Goal: Find contact information: Find contact information

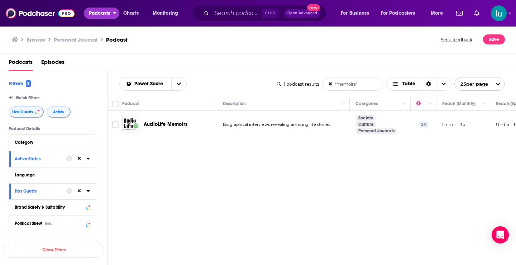
click at [93, 11] on span "Podcasts" at bounding box center [99, 13] width 21 height 10
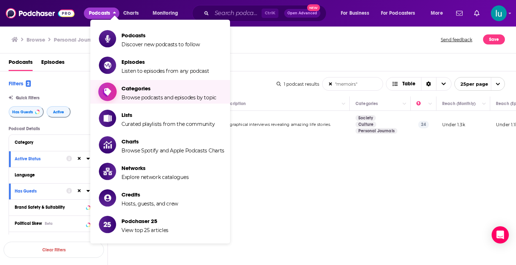
click at [123, 90] on span "Categories" at bounding box center [169, 88] width 95 height 7
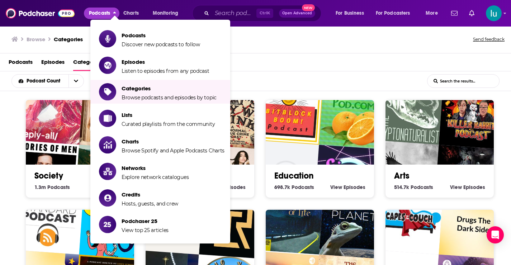
click at [313, 70] on div "Podcasts Episodes Categories Lists Networks Credits" at bounding box center [257, 63] width 497 height 15
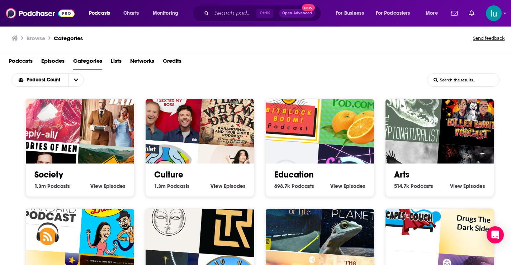
scroll to position [1, 0]
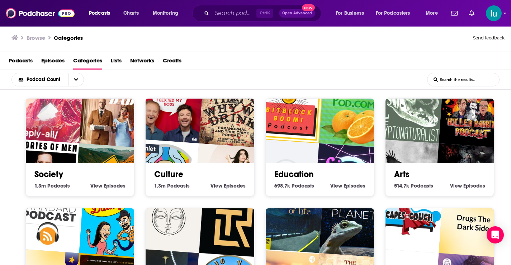
click at [35, 192] on div "Society 1.3m Society Podcasts View Society Episodes" at bounding box center [79, 147] width 109 height 98
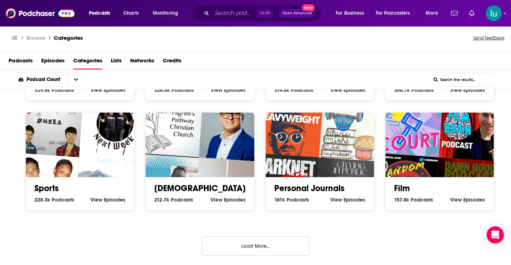
scroll to position [318, 0]
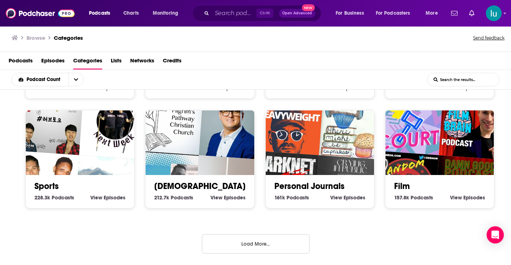
click at [253, 241] on button "Load More..." at bounding box center [256, 243] width 108 height 19
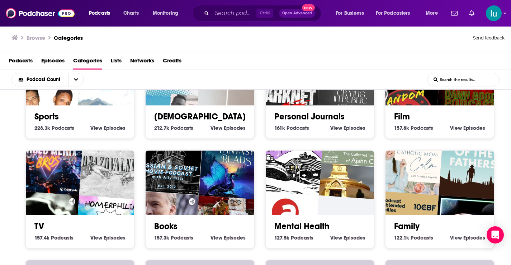
scroll to position [389, 0]
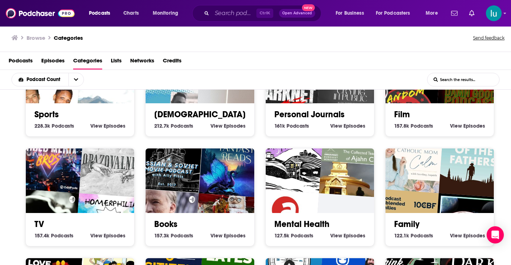
click at [180, 185] on img "A Russian & Soviet Movie Podcast with Ally Pitts" at bounding box center [169, 159] width 70 height 70
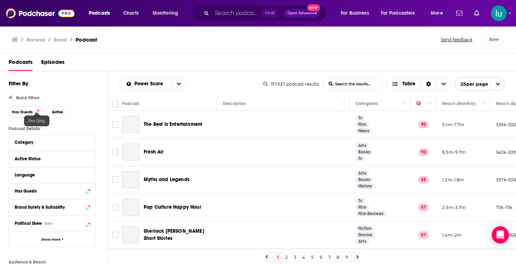
click at [31, 112] on span "Has Guests" at bounding box center [22, 112] width 21 height 4
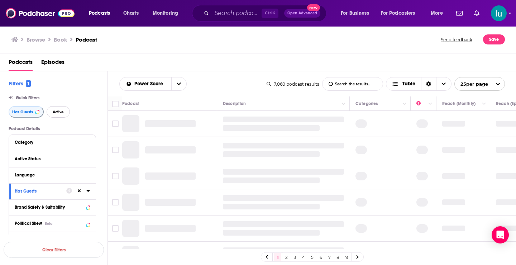
click at [60, 112] on span "Active" at bounding box center [58, 112] width 11 height 4
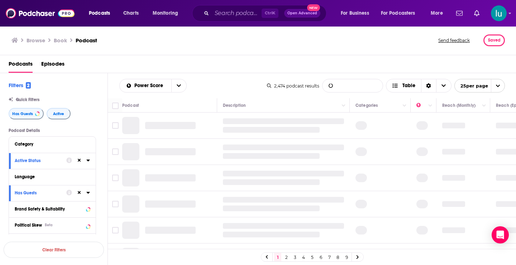
click at [353, 86] on input "List Search Input" at bounding box center [353, 85] width 60 height 13
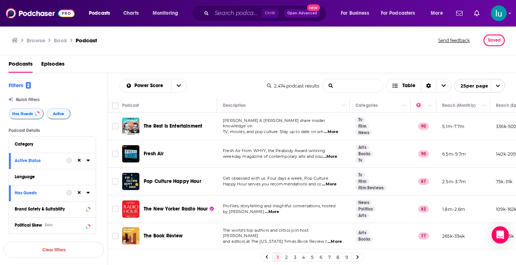
type input "?"
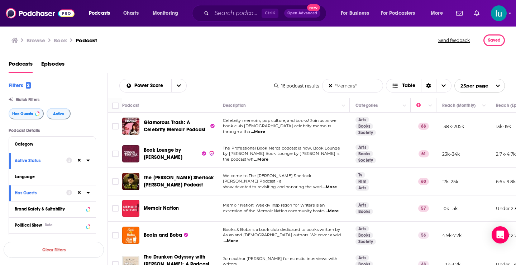
type input ""Memoirs""
click at [269, 158] on span "...More" at bounding box center [261, 160] width 14 height 6
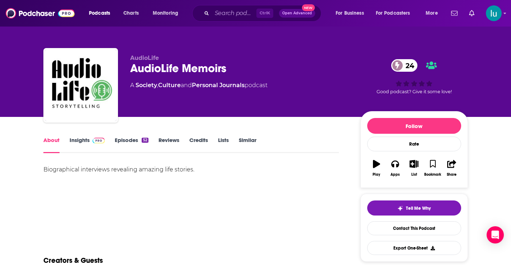
click at [74, 140] on link "Insights" at bounding box center [88, 145] width 36 height 16
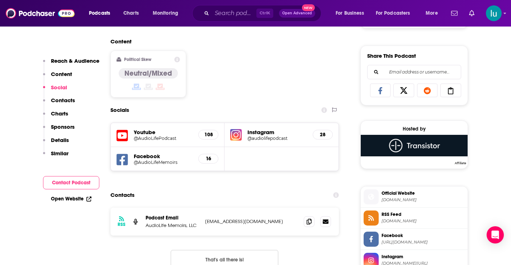
scroll to position [436, 0]
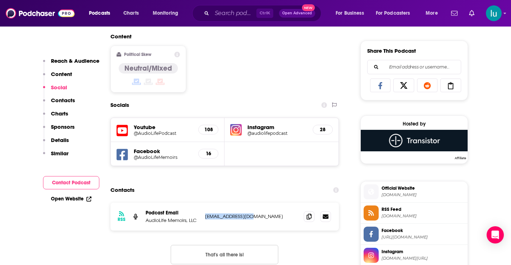
drag, startPoint x: 249, startPoint y: 218, endPoint x: 205, endPoint y: 219, distance: 43.4
click at [203, 219] on div "RSS Podcast Email AudioLife Memoirs, LLC admin@audiolife.io admin@audiolife.io" at bounding box center [224, 217] width 229 height 28
copy p "admin@audiolife.io"
